Goal: Entertainment & Leisure: Consume media (video, audio)

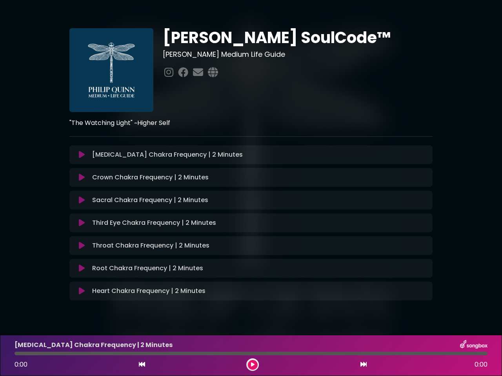
click at [82, 155] on icon at bounding box center [82, 155] width 6 height 8
click at [82, 178] on icon at bounding box center [82, 178] width 6 height 8
click at [82, 200] on icon at bounding box center [82, 200] width 6 height 8
click at [82, 223] on icon at bounding box center [82, 223] width 6 height 8
click at [82, 246] on icon at bounding box center [82, 246] width 6 height 8
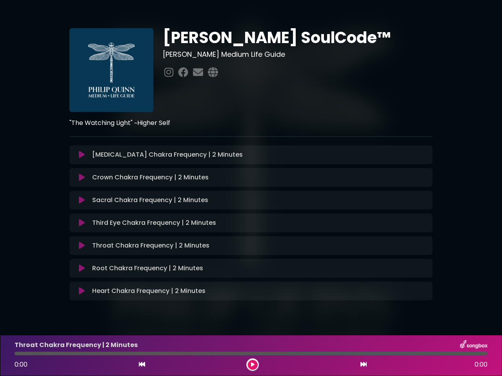
click at [82, 269] on icon at bounding box center [82, 269] width 6 height 8
click at [82, 291] on icon at bounding box center [82, 291] width 6 height 8
click at [142, 365] on icon at bounding box center [142, 365] width 6 height 6
click at [253, 365] on icon at bounding box center [253, 365] width 4 height 5
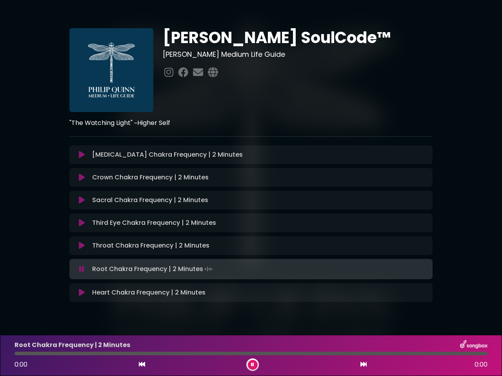
click at [364, 365] on icon at bounding box center [363, 365] width 6 height 6
